Goal: Task Accomplishment & Management: Manage account settings

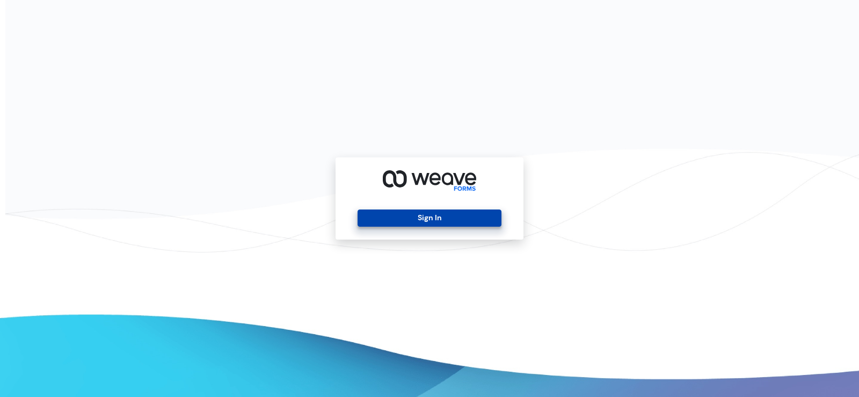
click at [419, 219] on button "Sign In" at bounding box center [429, 218] width 143 height 17
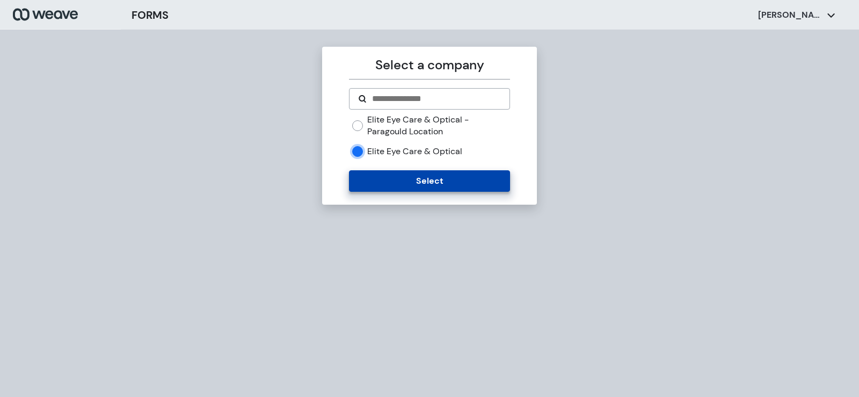
click at [370, 182] on button "Select" at bounding box center [429, 180] width 161 height 21
